Goal: Task Accomplishment & Management: Manage account settings

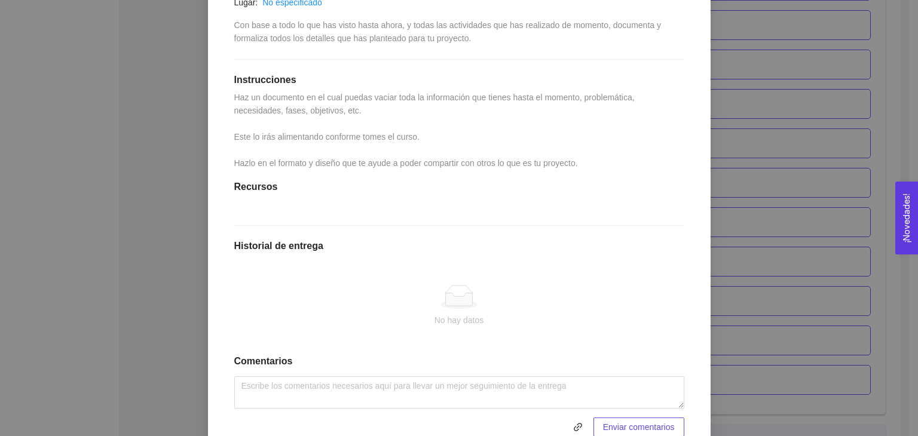
scroll to position [265, 0]
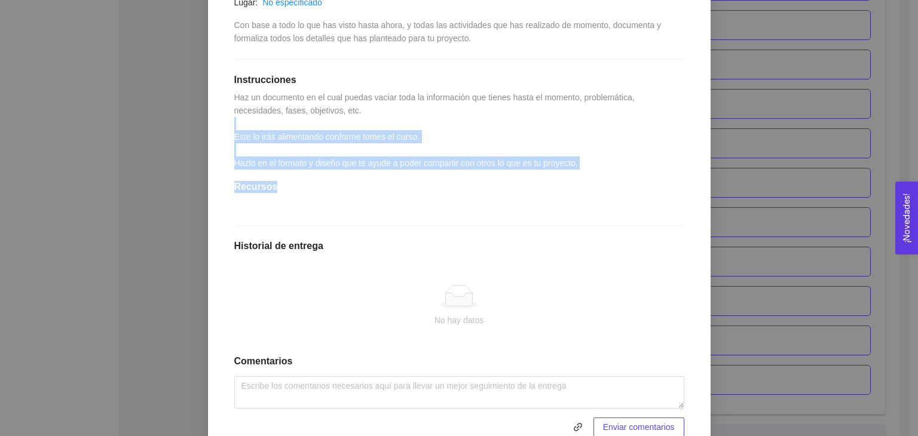
drag, startPoint x: 583, startPoint y: 170, endPoint x: 236, endPoint y: 128, distance: 349.7
click at [236, 128] on div "1.13 Actividad: Formula, documenta y formaliza tu proyecto Actividad Lugar: No …" at bounding box center [459, 191] width 474 height 513
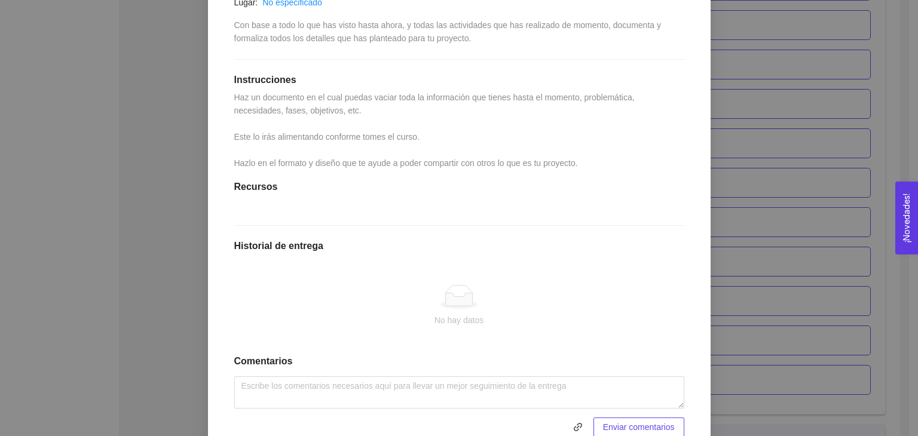
click at [234, 112] on span "Haz un documento en el cual puedas vaciar toda la información que tienes hasta …" at bounding box center [435, 130] width 403 height 75
click at [789, 228] on div "1. DESARROLLO DEL PRODUCTO El emprendedor puede conocer los primeros pasos para…" at bounding box center [459, 218] width 918 height 436
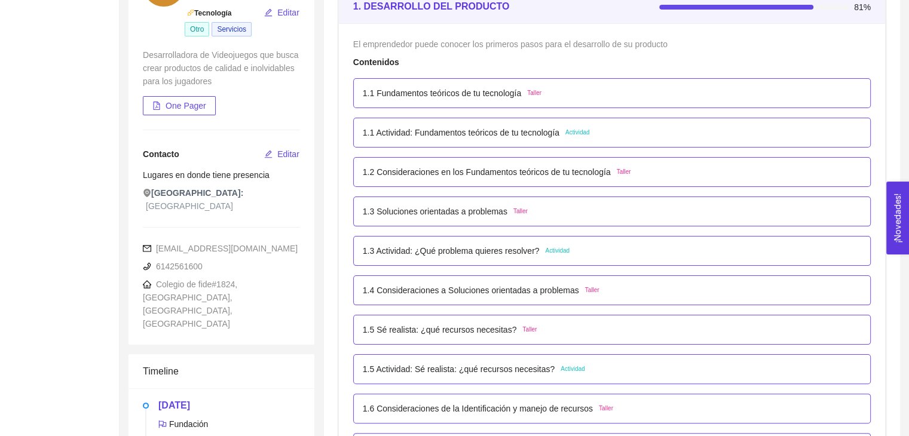
scroll to position [0, 0]
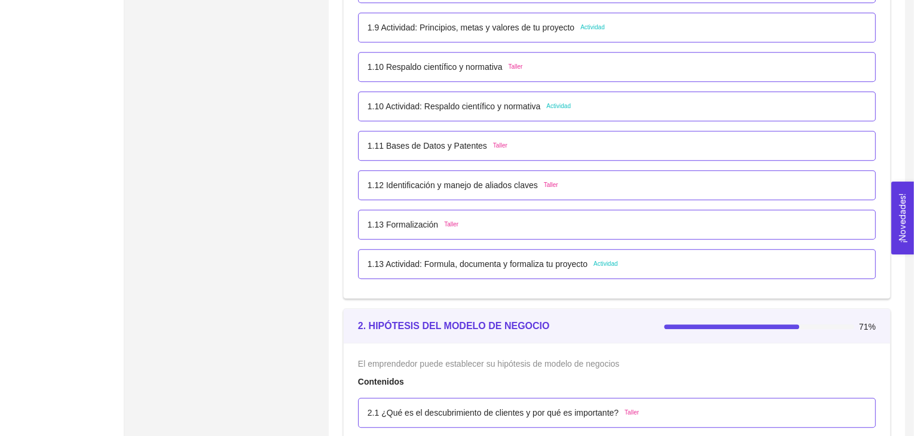
scroll to position [856, 0]
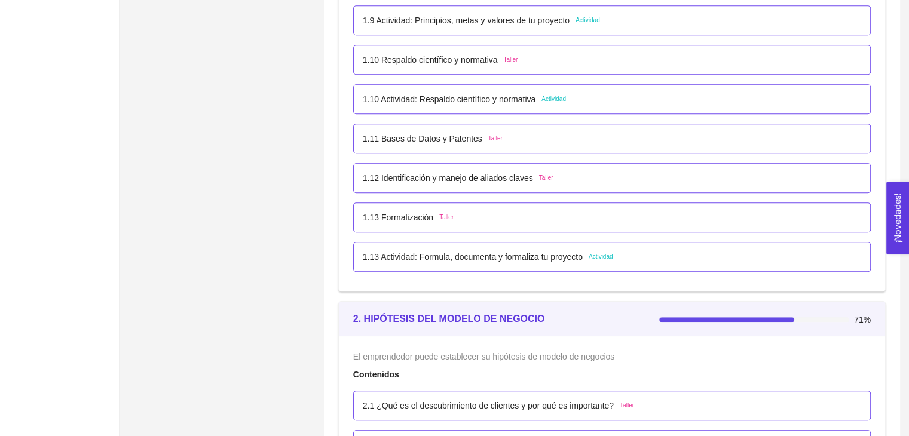
click at [578, 249] on div "1.13 Actividad: Formula, documenta y formaliza tu proyecto Actividad" at bounding box center [611, 257] width 517 height 30
click at [434, 217] on div "1.13 Formalización Taller" at bounding box center [408, 217] width 91 height 13
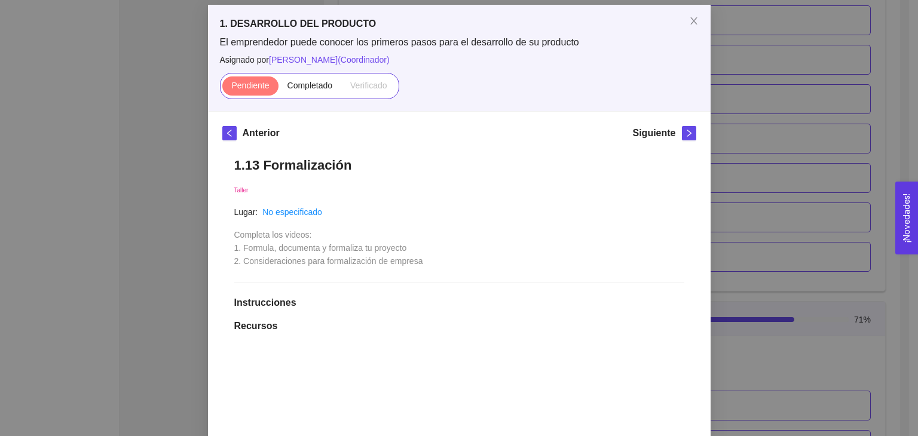
scroll to position [59, 0]
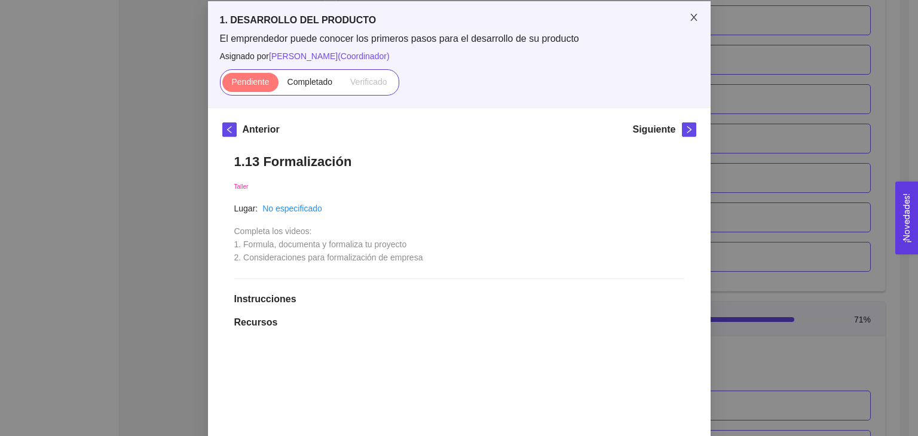
click at [690, 19] on icon "close" at bounding box center [693, 17] width 7 height 7
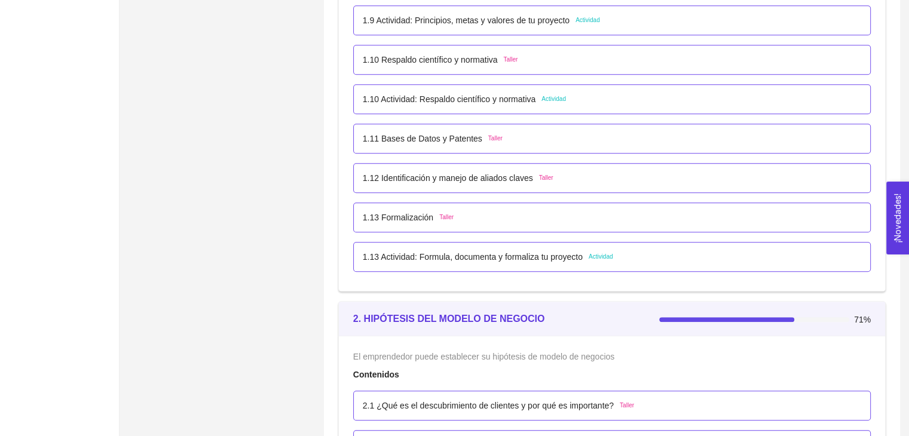
click at [476, 70] on div "1.10 Respaldo científico y normativa Taller" at bounding box center [611, 60] width 517 height 30
click at [466, 61] on p "1.10 Respaldo científico y normativa" at bounding box center [430, 59] width 135 height 13
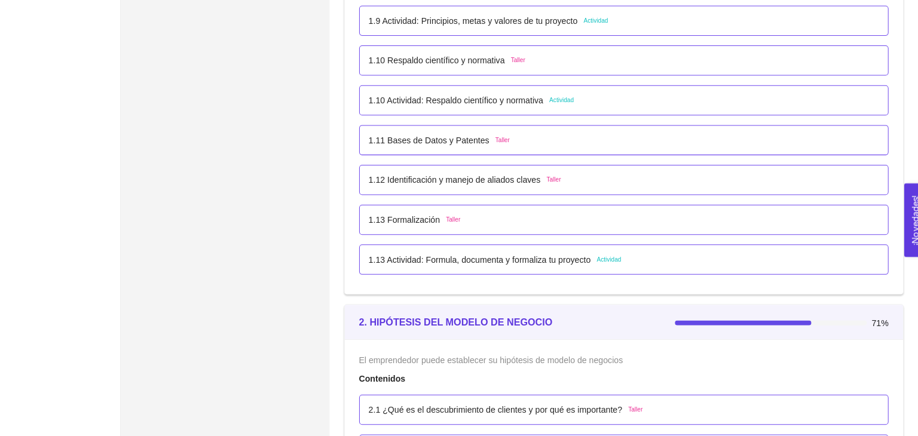
scroll to position [0, 0]
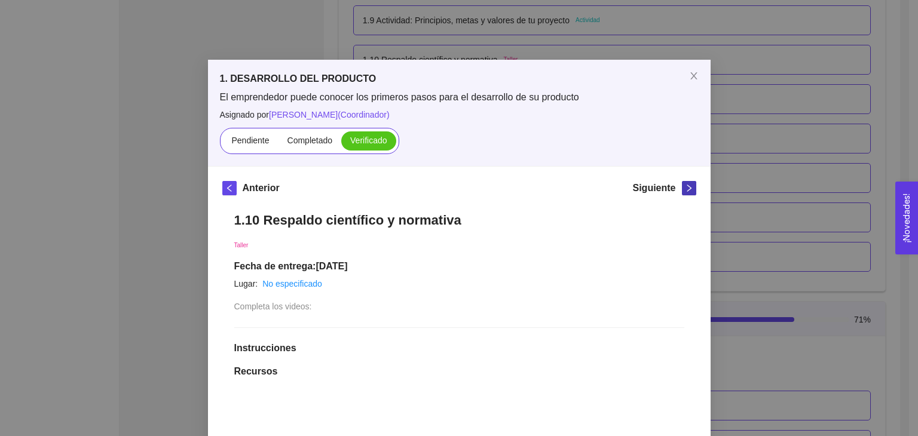
click at [685, 189] on icon "right" at bounding box center [689, 188] width 8 height 8
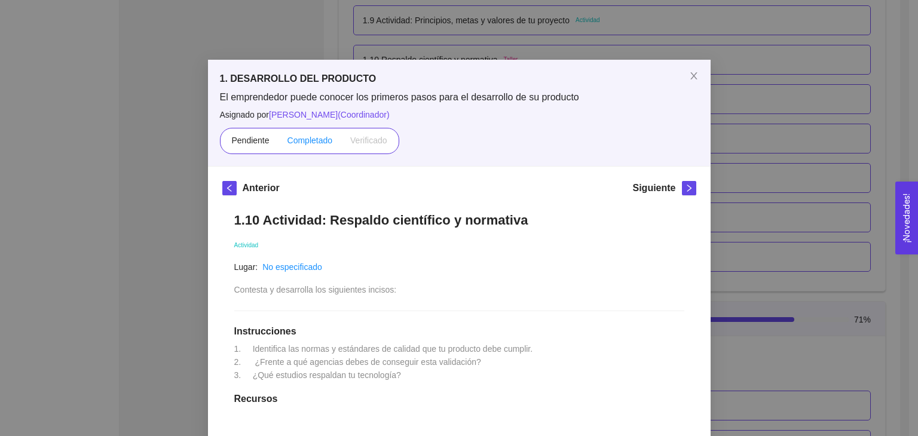
click at [316, 134] on label "Completado" at bounding box center [309, 140] width 63 height 19
click at [278, 143] on input "Completado" at bounding box center [278, 143] width 0 height 0
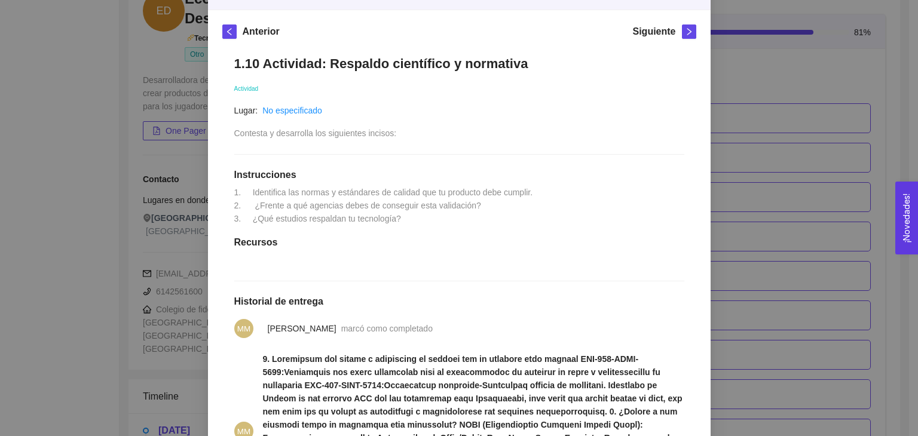
scroll to position [143, 0]
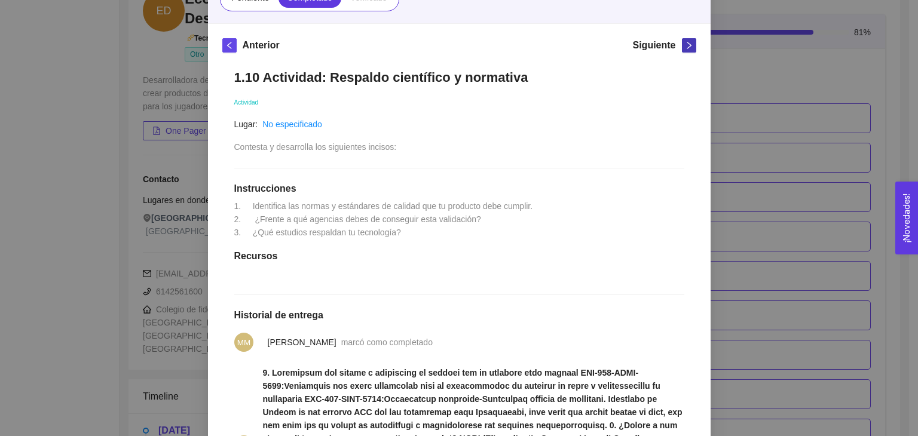
click at [682, 51] on button "button" at bounding box center [689, 45] width 14 height 14
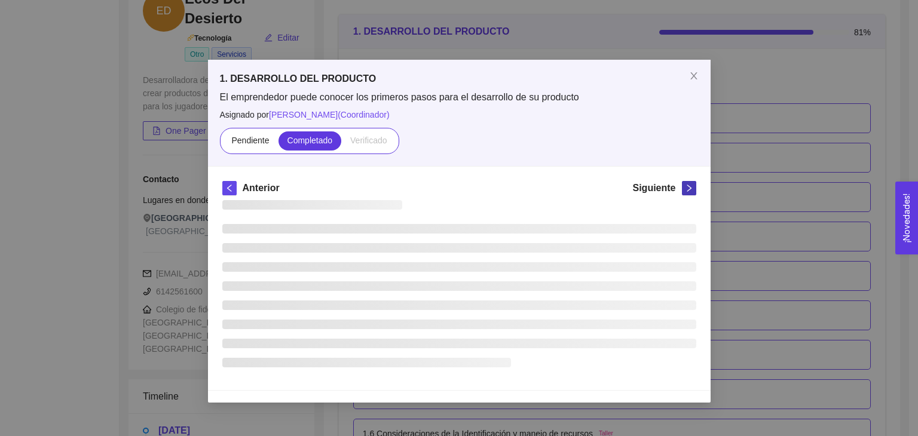
scroll to position [0, 0]
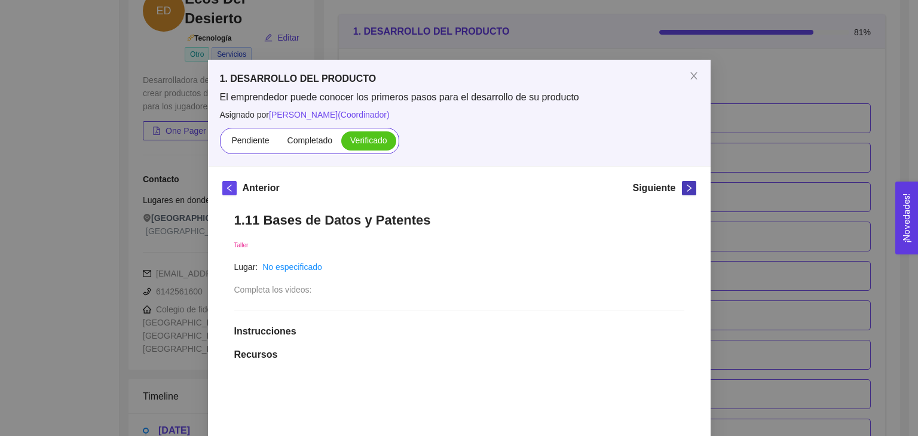
click at [685, 185] on icon "right" at bounding box center [689, 188] width 8 height 8
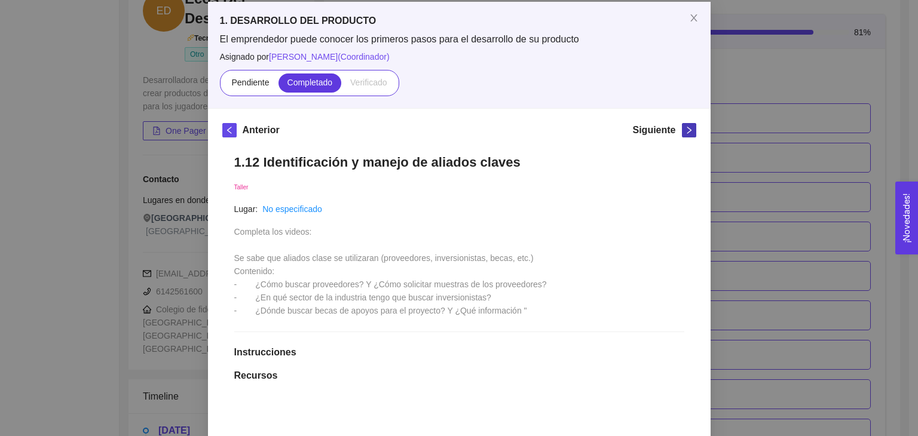
scroll to position [54, 0]
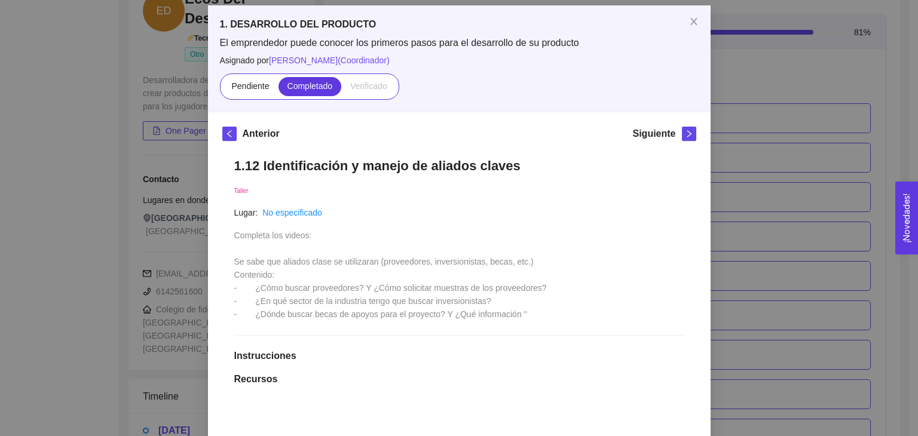
click at [314, 82] on span "Completado" at bounding box center [309, 86] width 45 height 10
click at [278, 89] on input "Completado" at bounding box center [278, 89] width 0 height 0
click at [685, 136] on icon "right" at bounding box center [689, 134] width 8 height 8
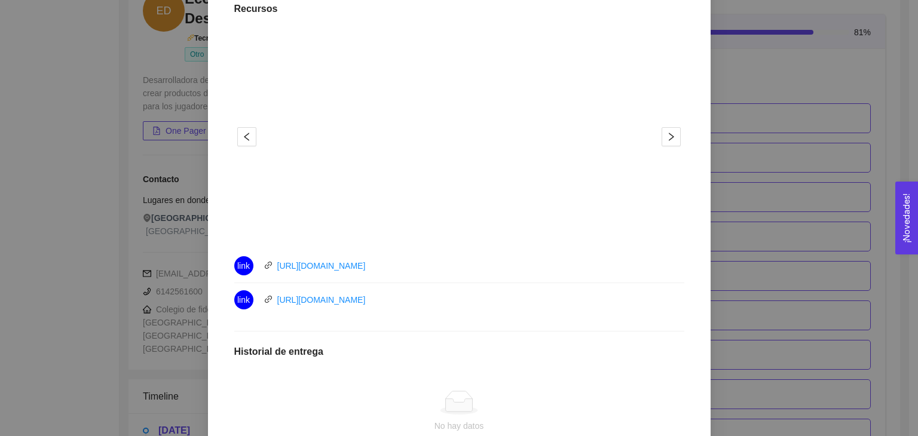
scroll to position [373, 0]
click at [675, 137] on span "right" at bounding box center [671, 136] width 18 height 10
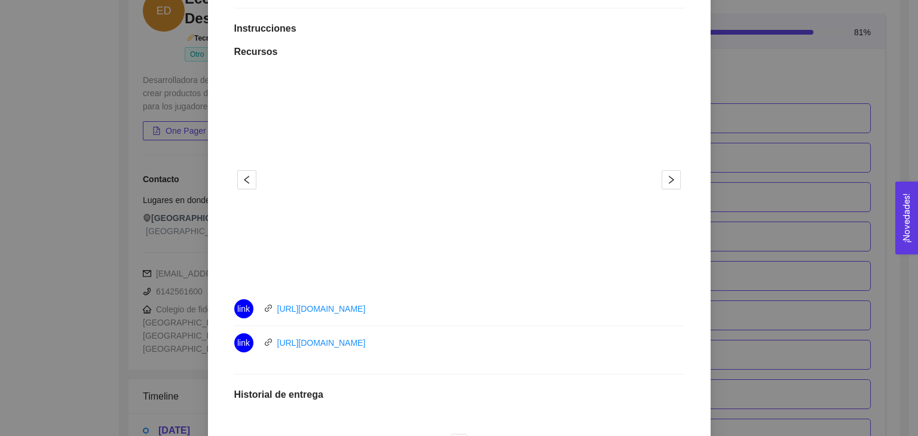
scroll to position [0, 0]
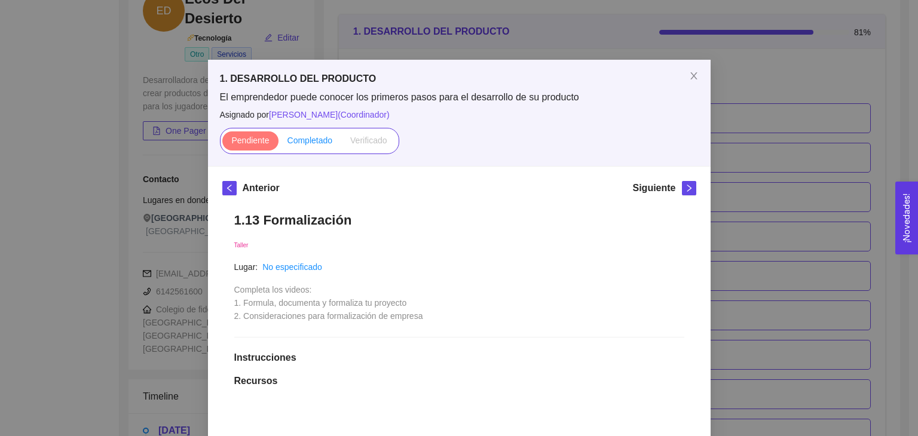
click at [302, 136] on span "Completado" at bounding box center [309, 141] width 45 height 10
click at [278, 143] on input "Completado" at bounding box center [278, 143] width 0 height 0
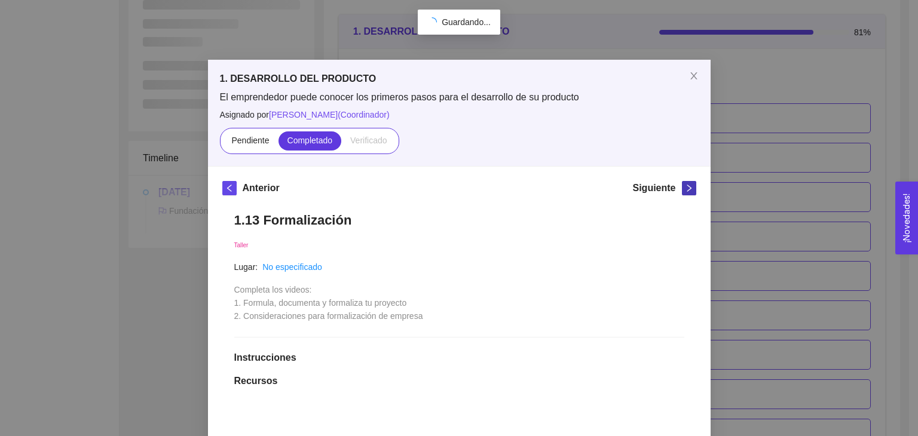
click at [686, 191] on icon "right" at bounding box center [689, 188] width 8 height 8
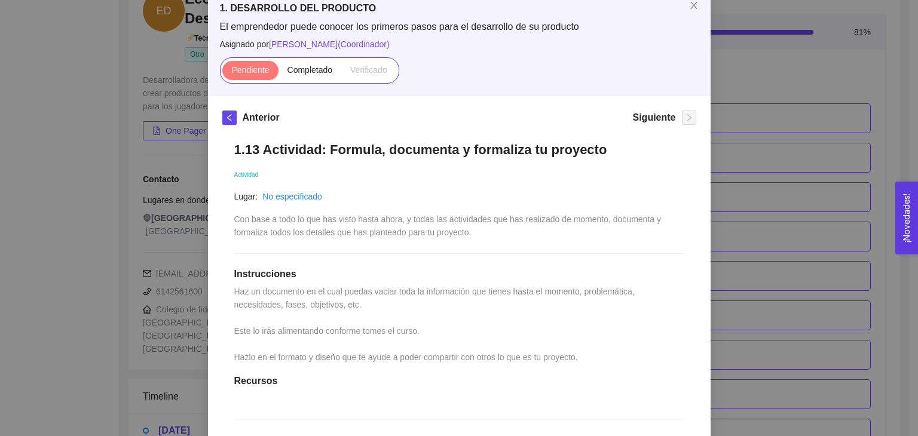
scroll to position [72, 0]
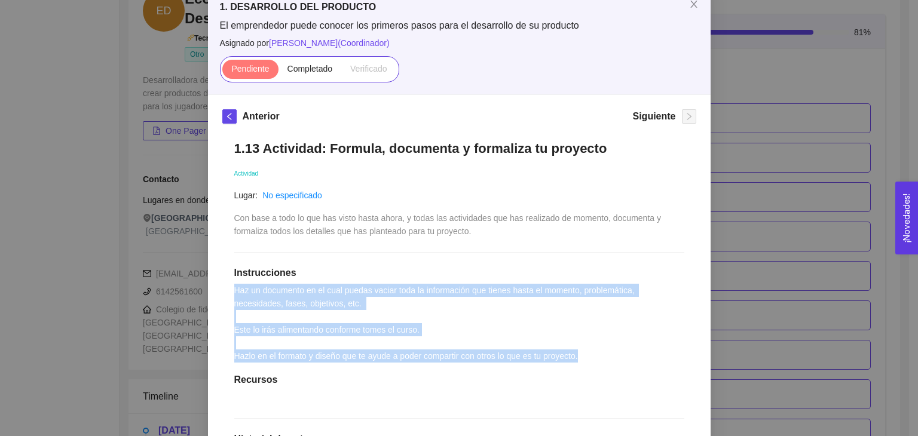
drag, startPoint x: 226, startPoint y: 295, endPoint x: 595, endPoint y: 359, distance: 374.8
click at [595, 359] on div "1.13 Actividad: Formula, documenta y formaliza tu proyecto Actividad Lugar: No …" at bounding box center [459, 352] width 474 height 448
copy span "Haz un documento en el cual puedas vaciar toda la información que tienes hasta …"
